Goal: Task Accomplishment & Management: Manage account settings

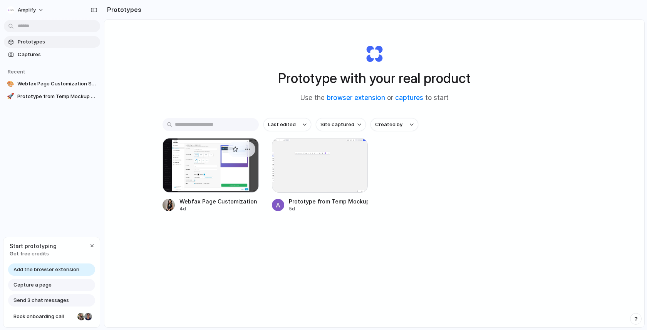
click at [201, 171] on div at bounding box center [211, 165] width 96 height 55
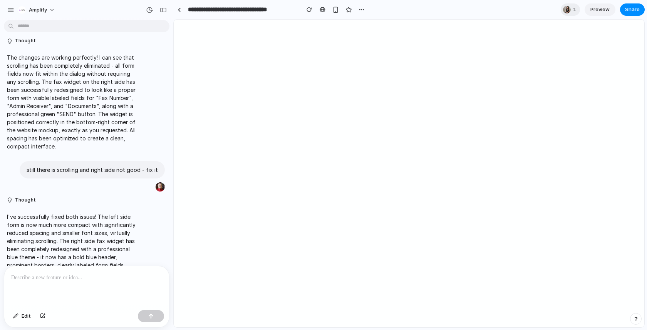
scroll to position [1940, 0]
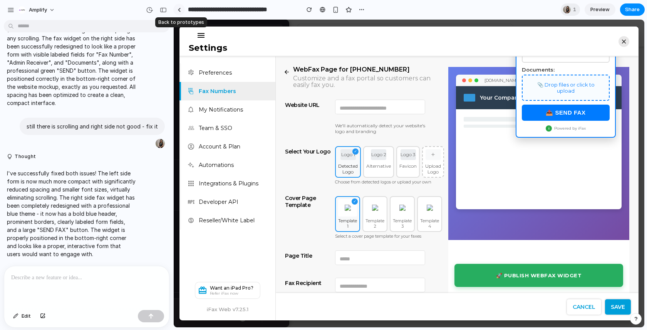
click at [179, 14] on link at bounding box center [179, 10] width 12 height 12
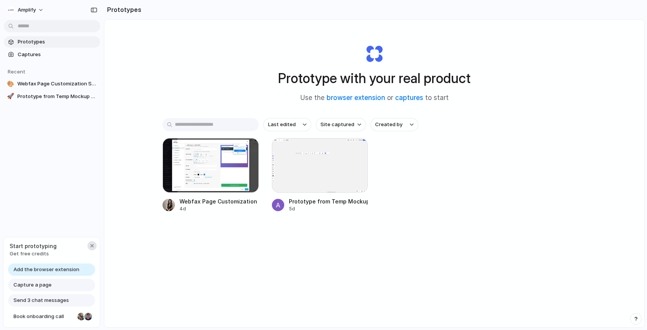
click at [89, 245] on div "button" at bounding box center [92, 246] width 6 height 6
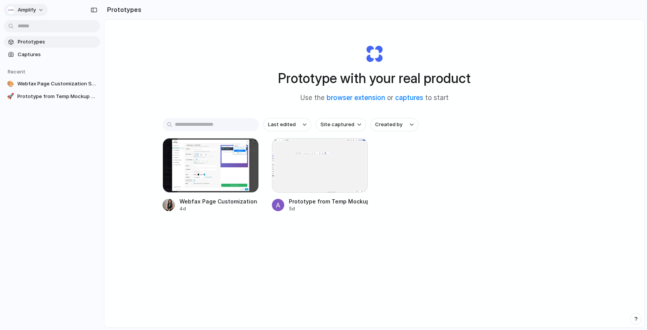
click at [15, 9] on div "Amplify" at bounding box center [21, 10] width 29 height 8
click at [35, 44] on li "Invite members" at bounding box center [37, 40] width 64 height 12
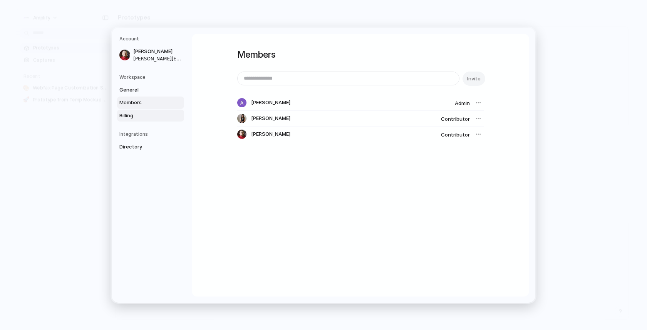
click at [130, 116] on span "Billing" at bounding box center [143, 116] width 49 height 8
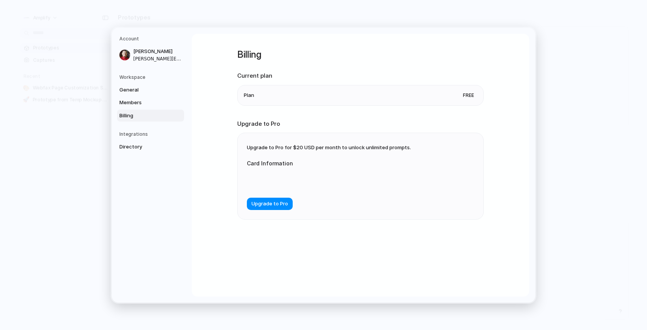
click at [205, 120] on div "Billing Current plan Plan Free Upgrade to Pro Upgrade to Pro for $20 USD per mo…" at bounding box center [360, 165] width 337 height 263
click at [132, 87] on span "General" at bounding box center [143, 90] width 49 height 8
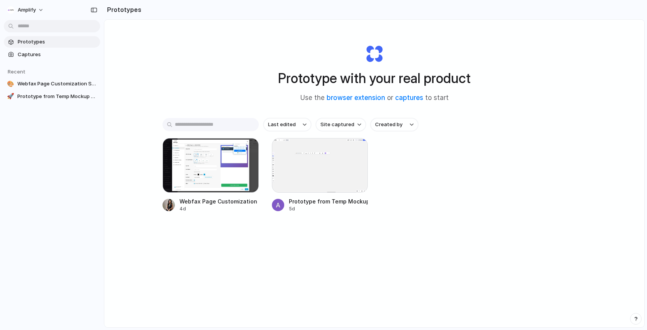
drag, startPoint x: 484, startPoint y: 57, endPoint x: 508, endPoint y: 46, distance: 27.1
click at [485, 56] on div "Prototype with your real product Use the browser extension or captures to start" at bounding box center [374, 70] width 308 height 83
